Goal: Information Seeking & Learning: Find specific fact

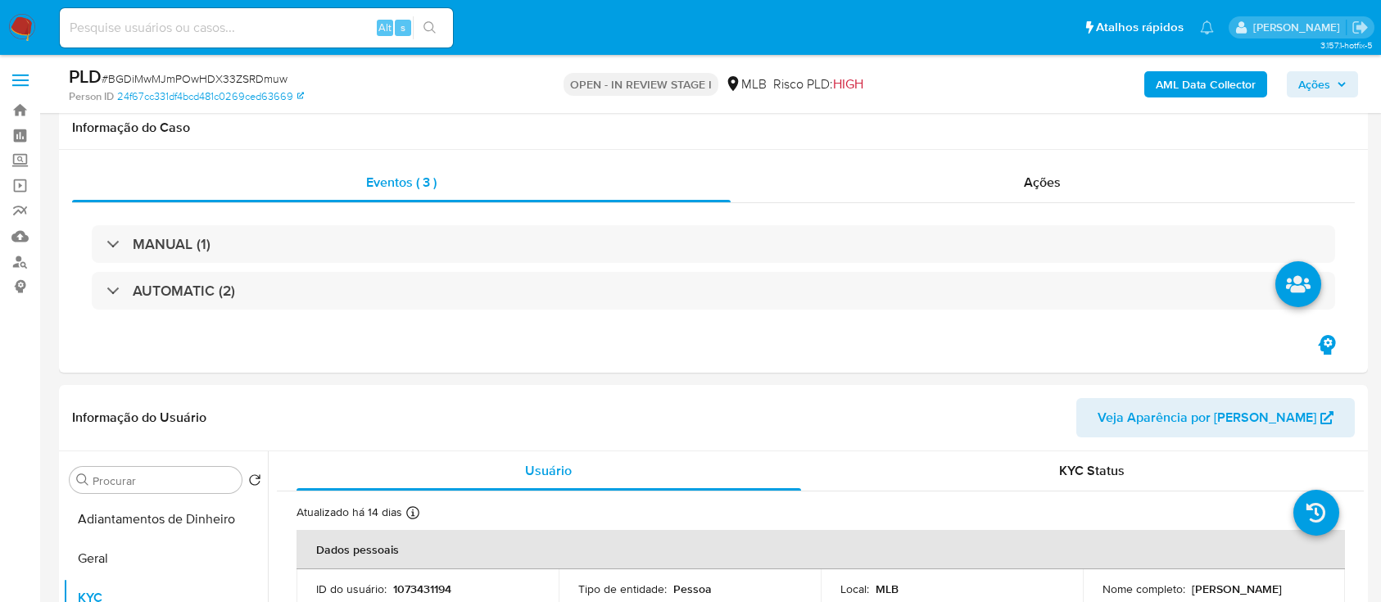
select select "10"
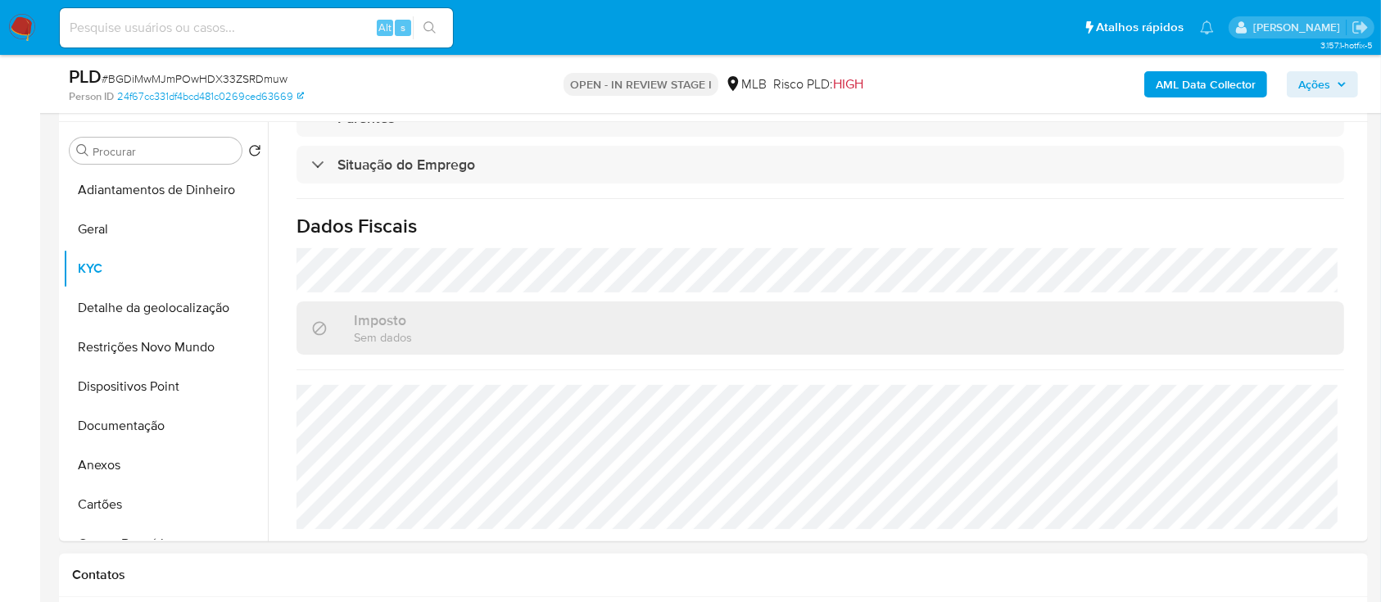
scroll to position [437, 0]
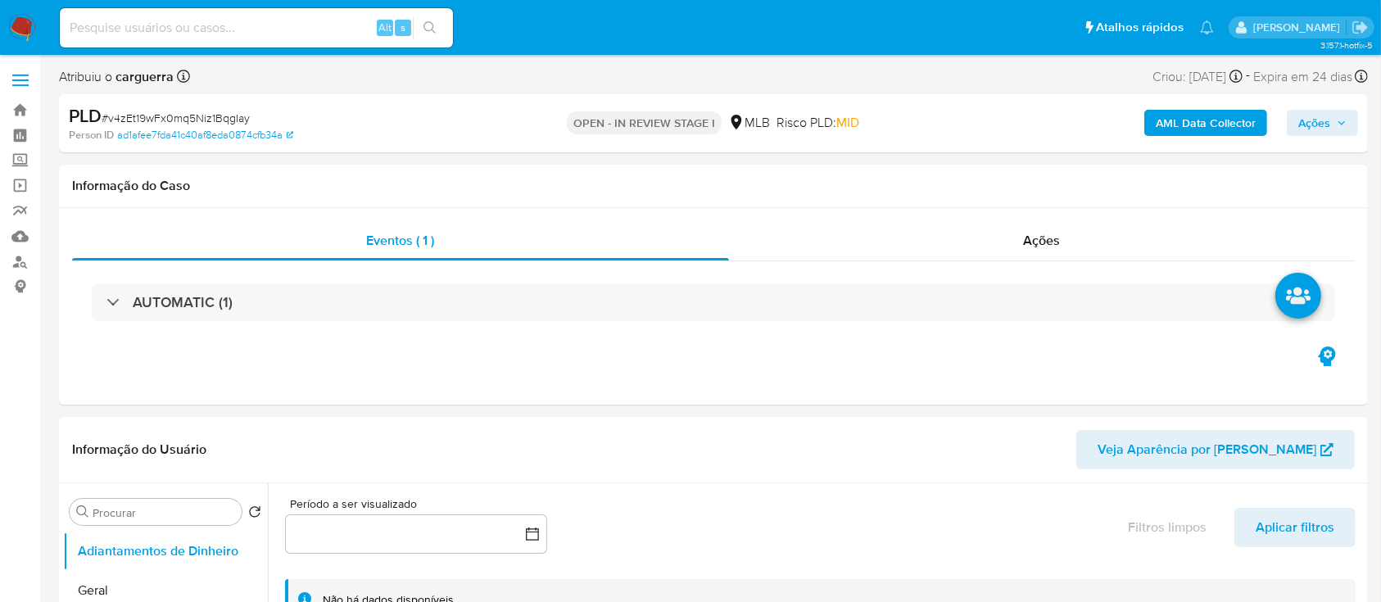
select select "10"
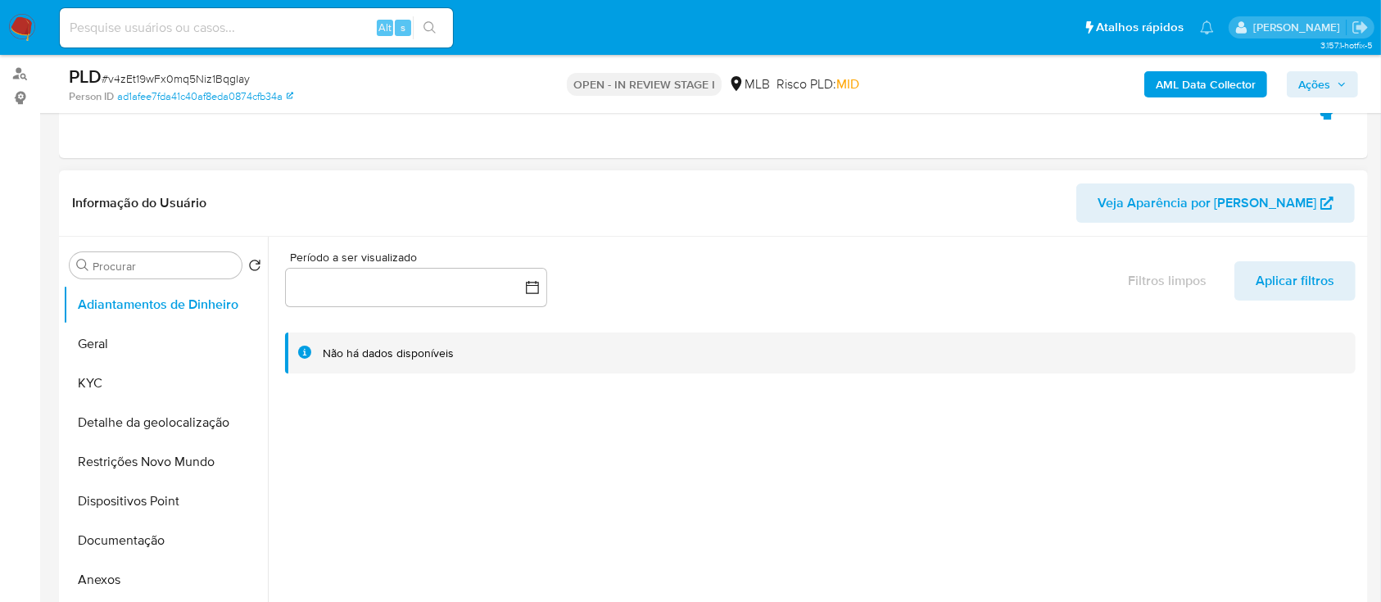
scroll to position [328, 0]
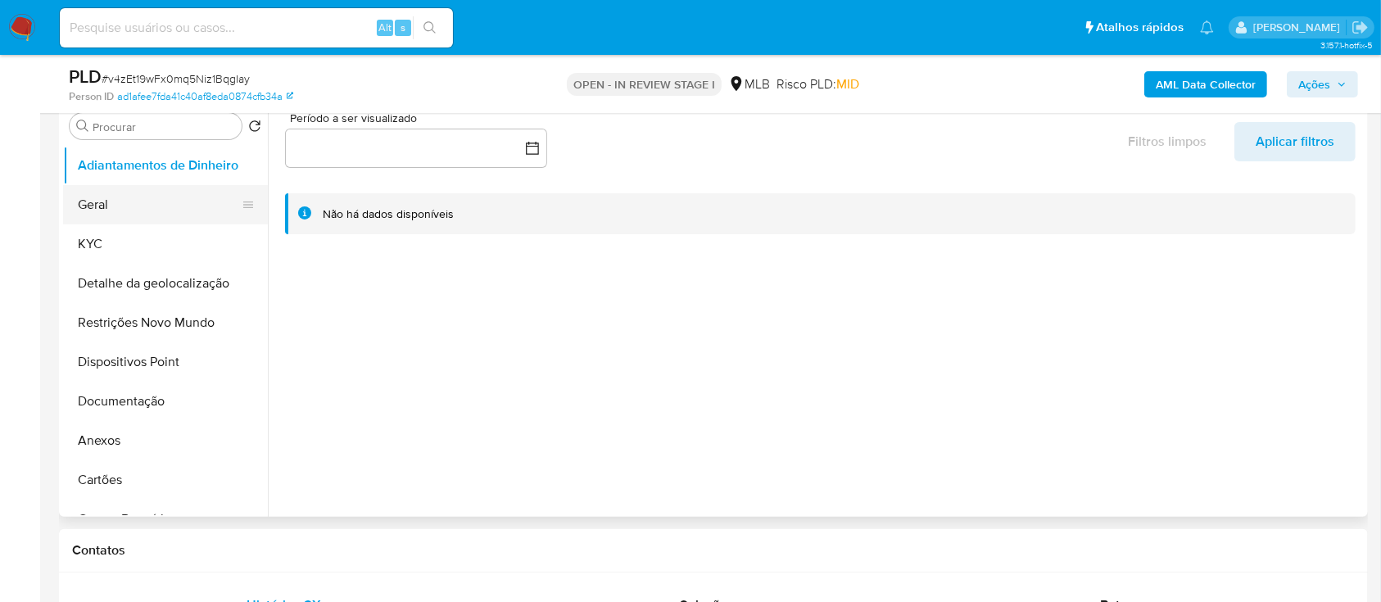
click at [82, 213] on button "Geral" at bounding box center [159, 204] width 192 height 39
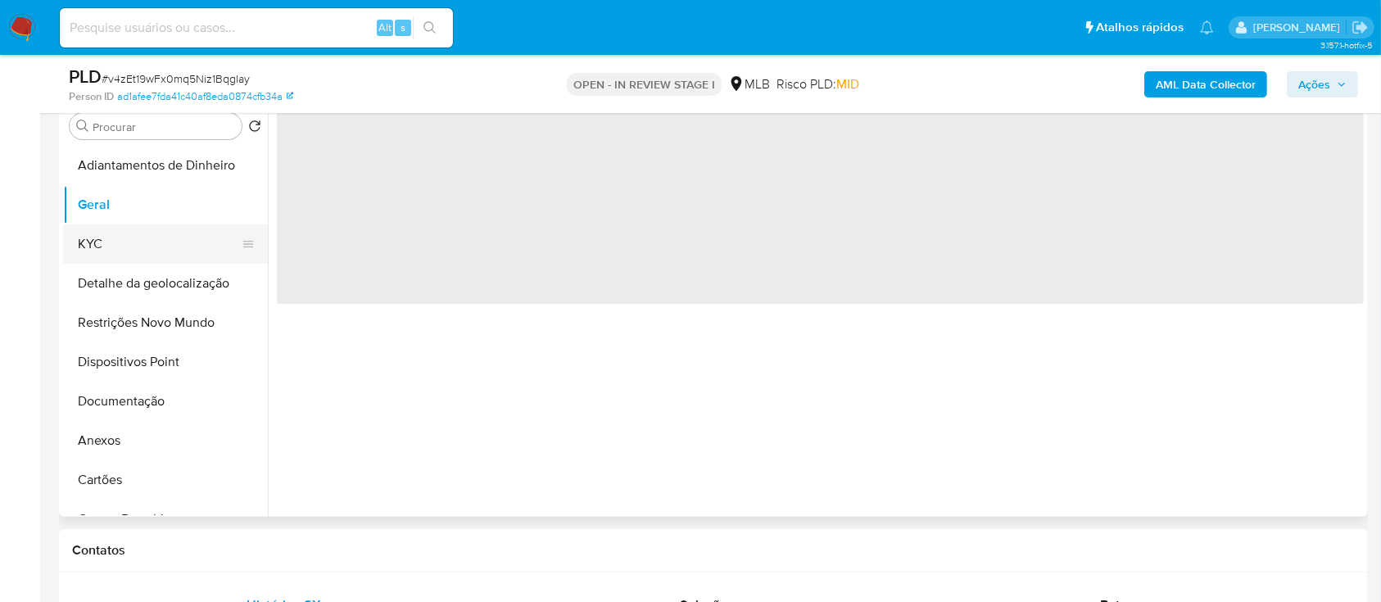
click at [110, 252] on button "KYC" at bounding box center [159, 243] width 192 height 39
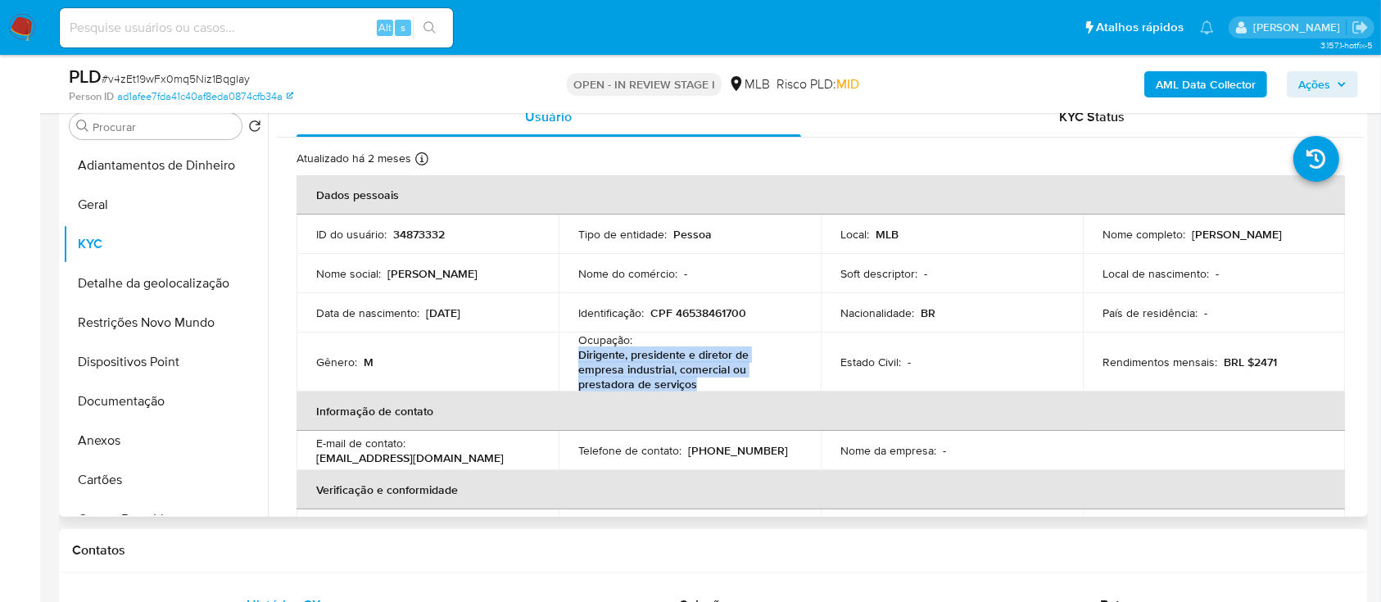
drag, startPoint x: 694, startPoint y: 387, endPoint x: 616, endPoint y: 372, distance: 79.2
click at [578, 355] on p "Dirigente, presidente e diretor de empresa industrial, comercial ou prestadora …" at bounding box center [686, 369] width 216 height 44
copy p "Dirigente, presidente e diretor de empresa industrial, comercial ou prestadora …"
